Goal: Information Seeking & Learning: Learn about a topic

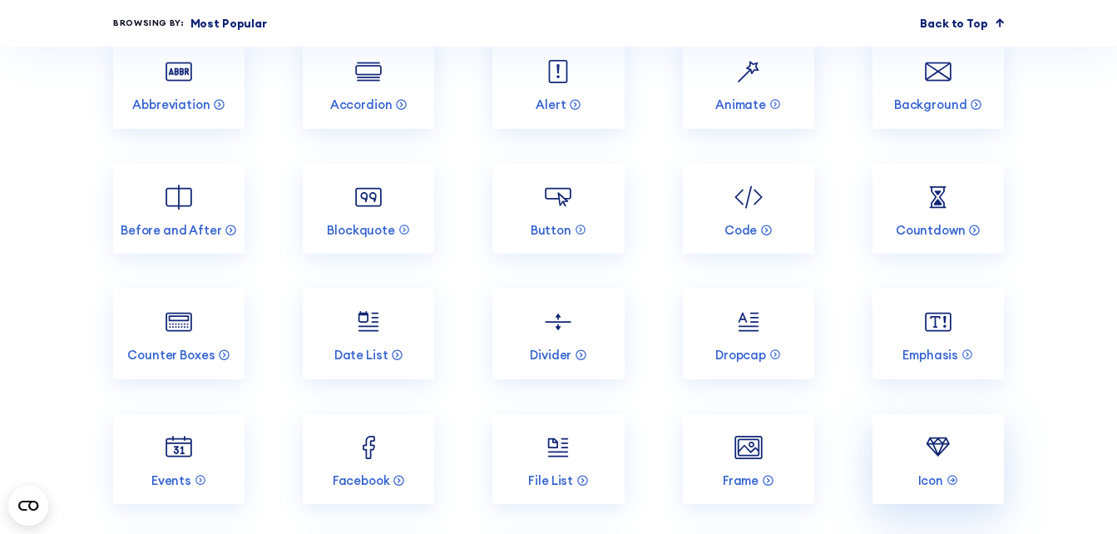
scroll to position [1580, 0]
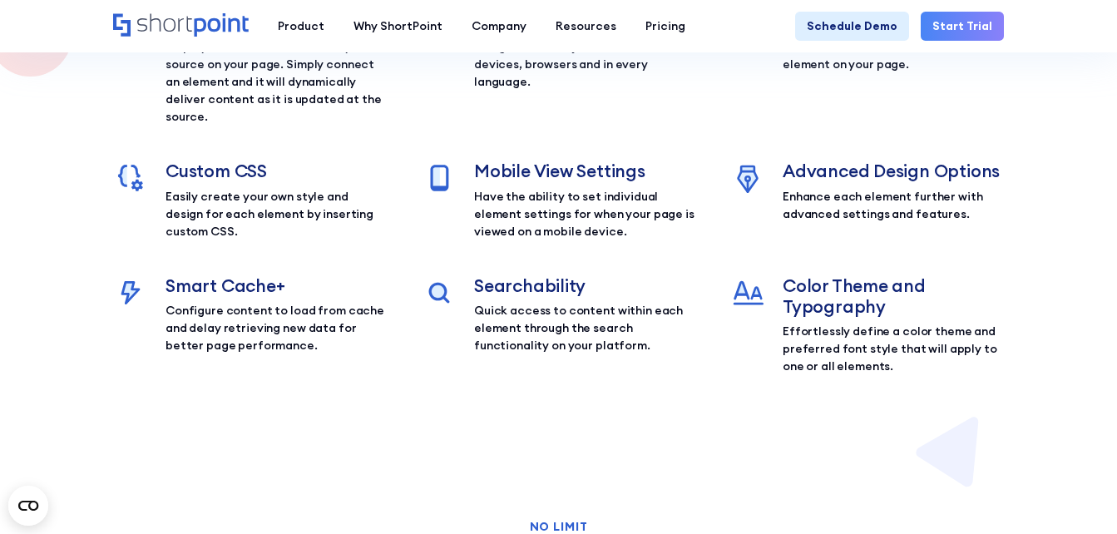
scroll to position [2162, 0]
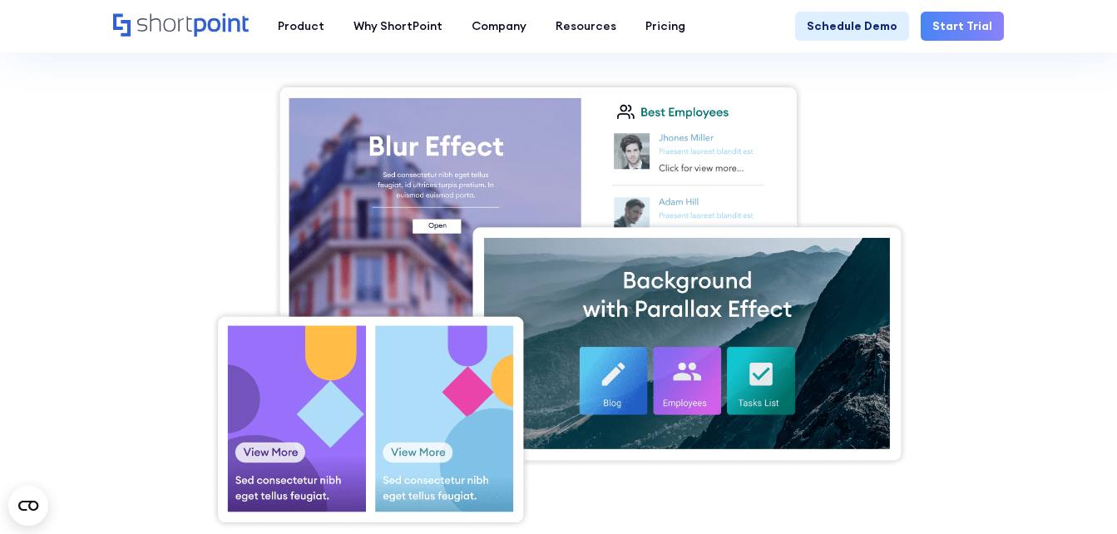
scroll to position [416, 0]
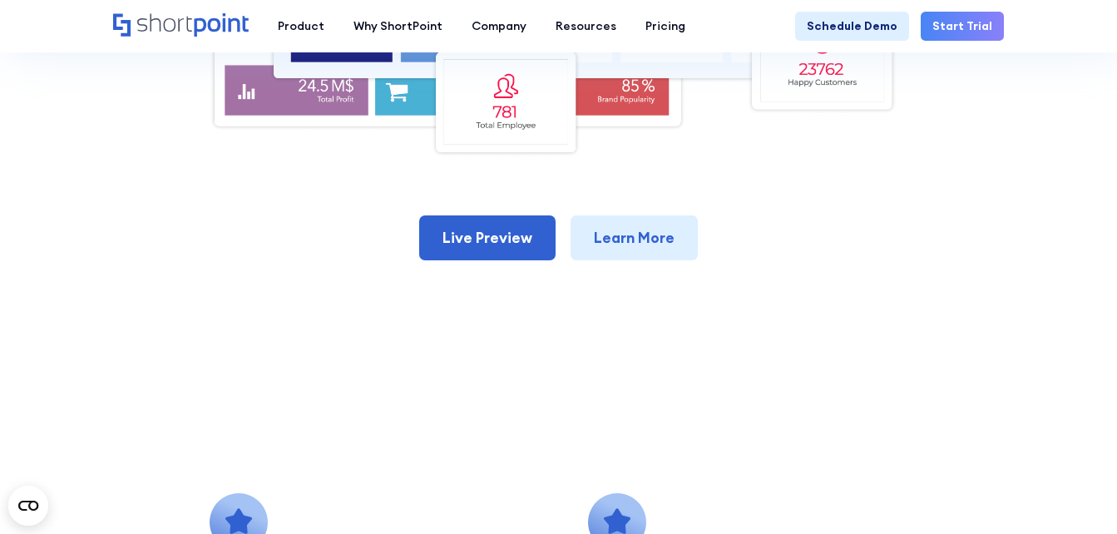
scroll to position [832, 0]
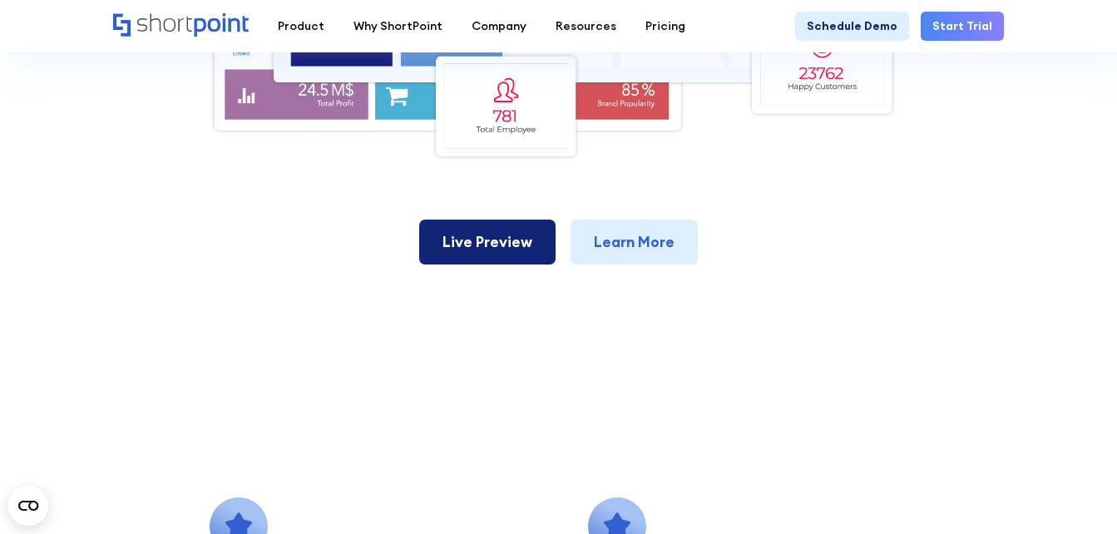
click at [479, 230] on link "Live Preview" at bounding box center [487, 242] width 136 height 45
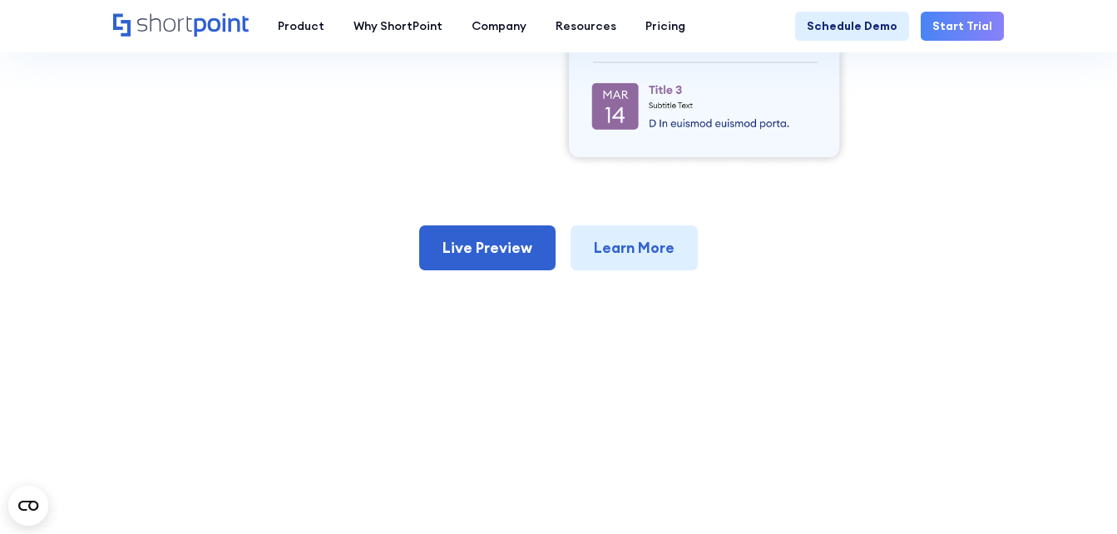
scroll to position [832, 0]
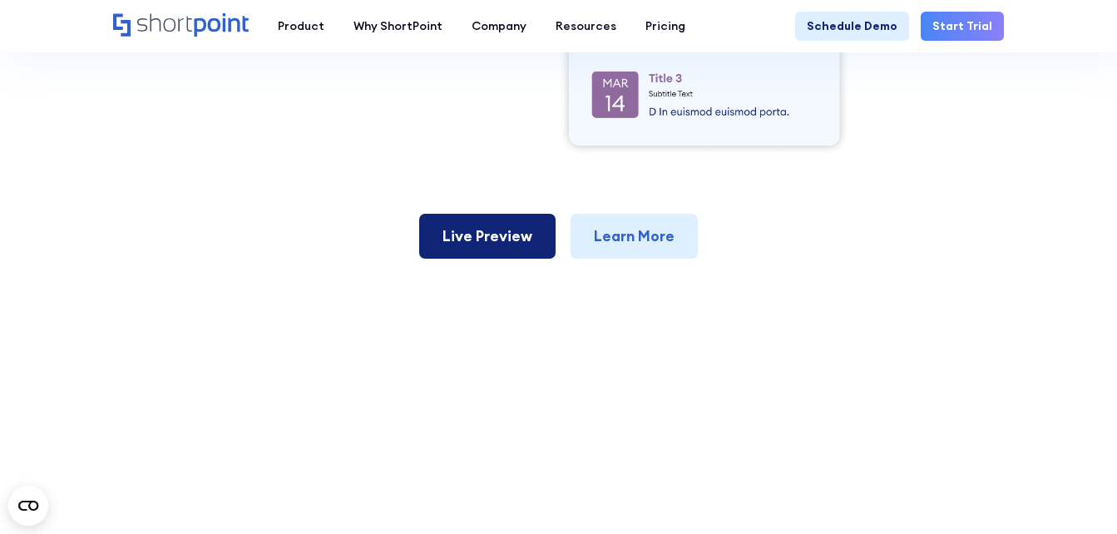
click at [465, 233] on link "Live Preview" at bounding box center [487, 236] width 136 height 45
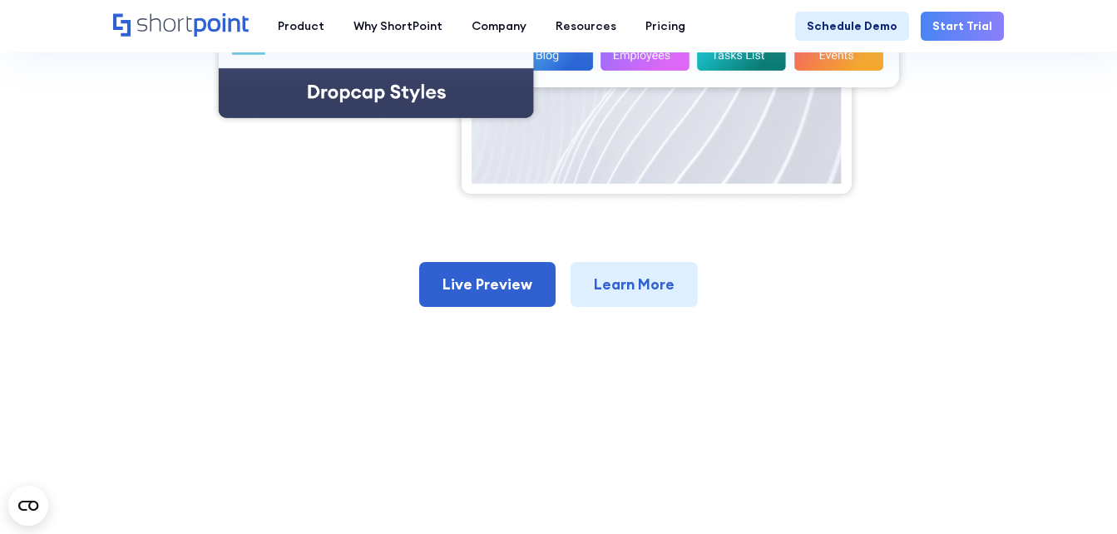
scroll to position [748, 0]
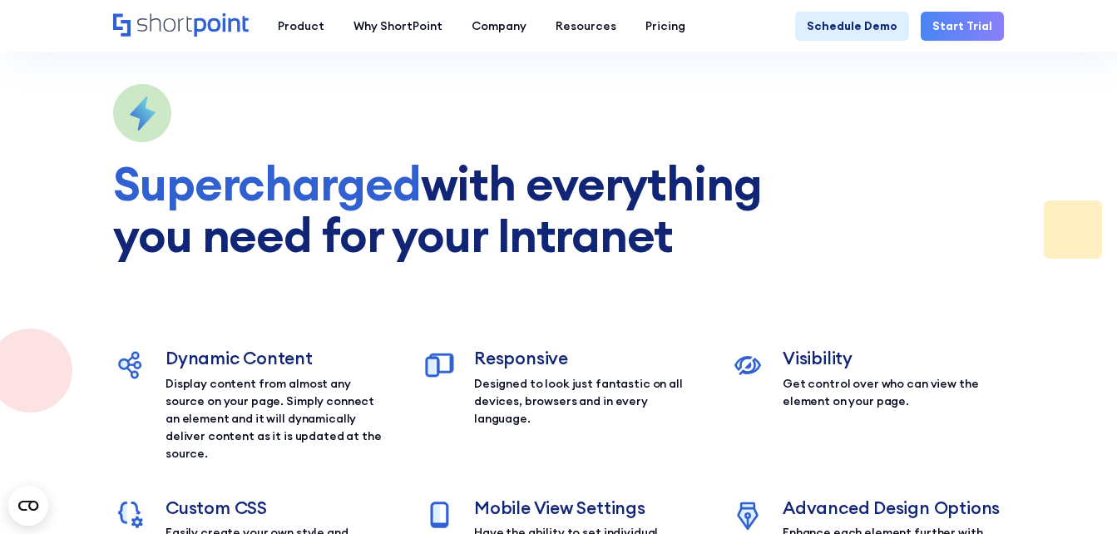
scroll to position [1247, 0]
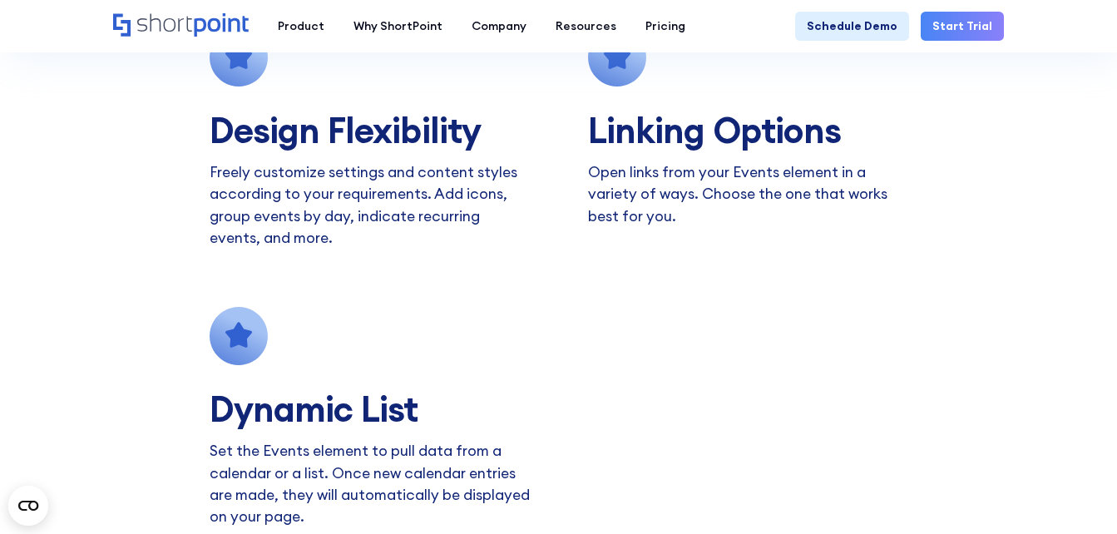
scroll to position [1247, 0]
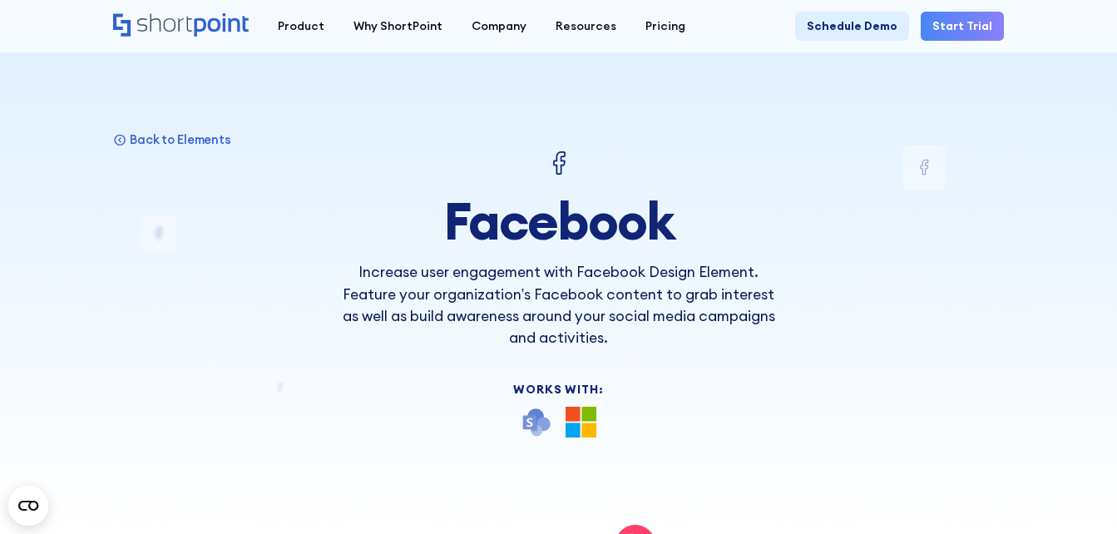
drag, startPoint x: 494, startPoint y: 386, endPoint x: 578, endPoint y: -23, distance: 417.7
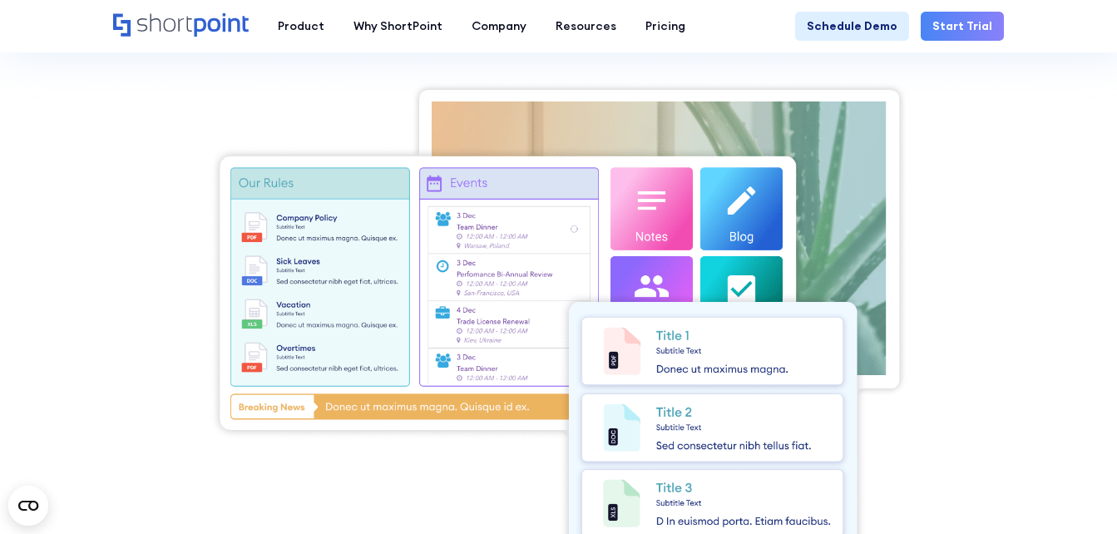
scroll to position [499, 0]
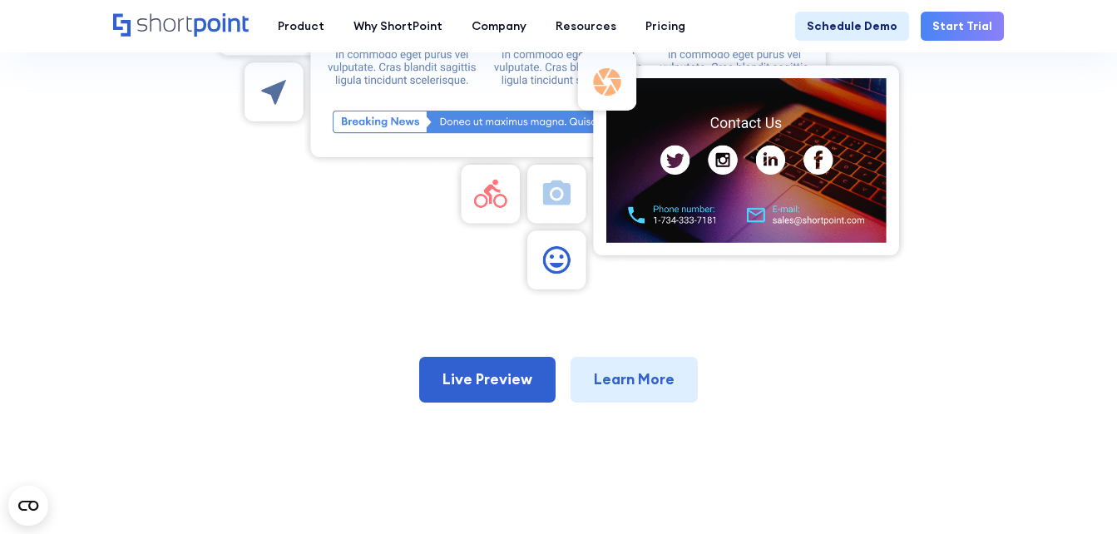
scroll to position [915, 0]
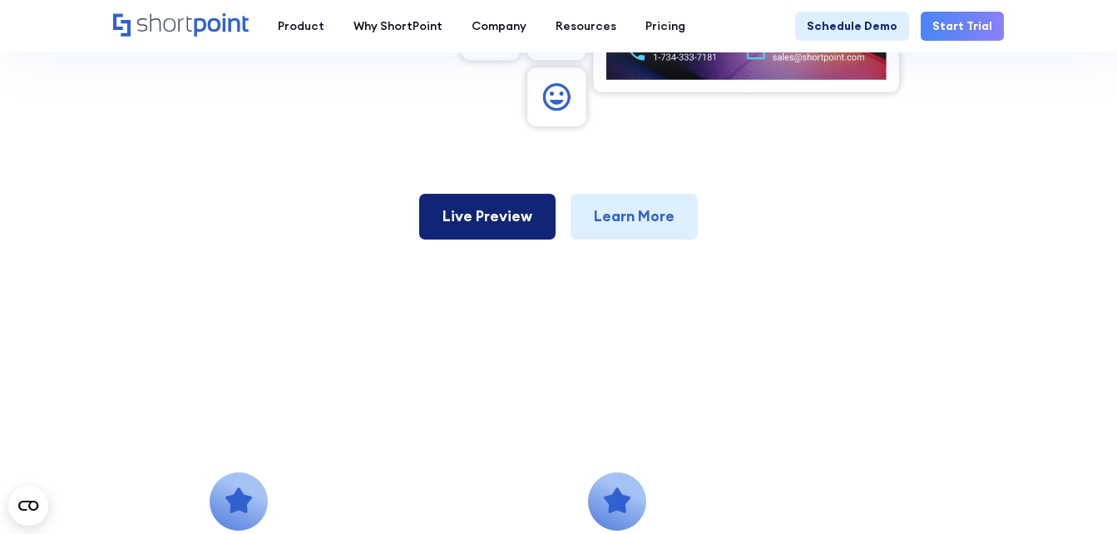
click at [490, 225] on link "Live Preview" at bounding box center [487, 216] width 136 height 45
